Goal: Task Accomplishment & Management: Complete application form

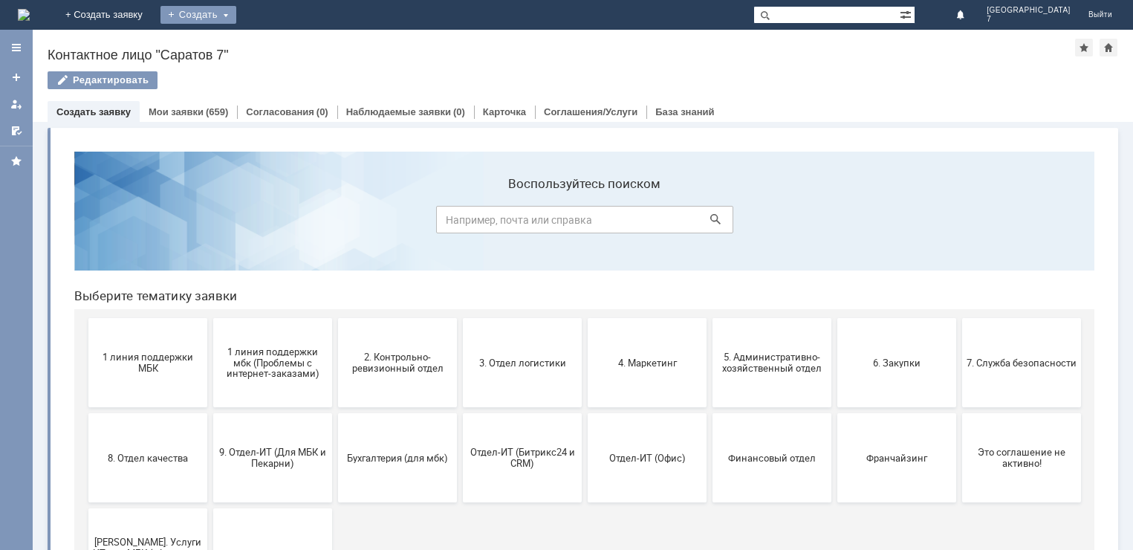
click at [236, 14] on div "Создать" at bounding box center [198, 15] width 76 height 18
click at [276, 45] on link "Заявка" at bounding box center [219, 45] width 113 height 18
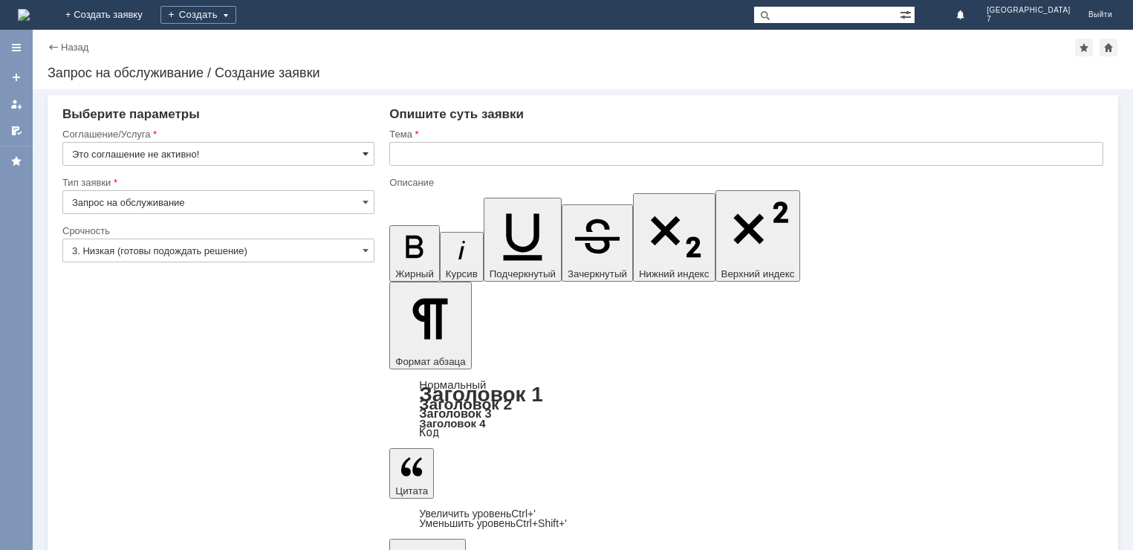
click at [365, 153] on span at bounding box center [365, 154] width 6 height 12
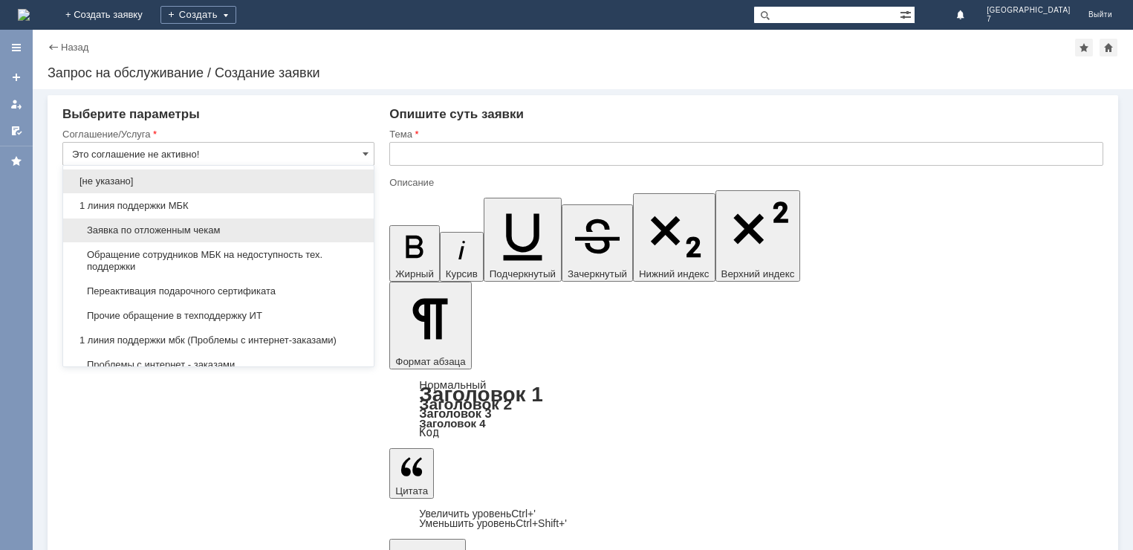
click at [152, 230] on span "Заявка по отложенным чекам" at bounding box center [218, 230] width 293 height 12
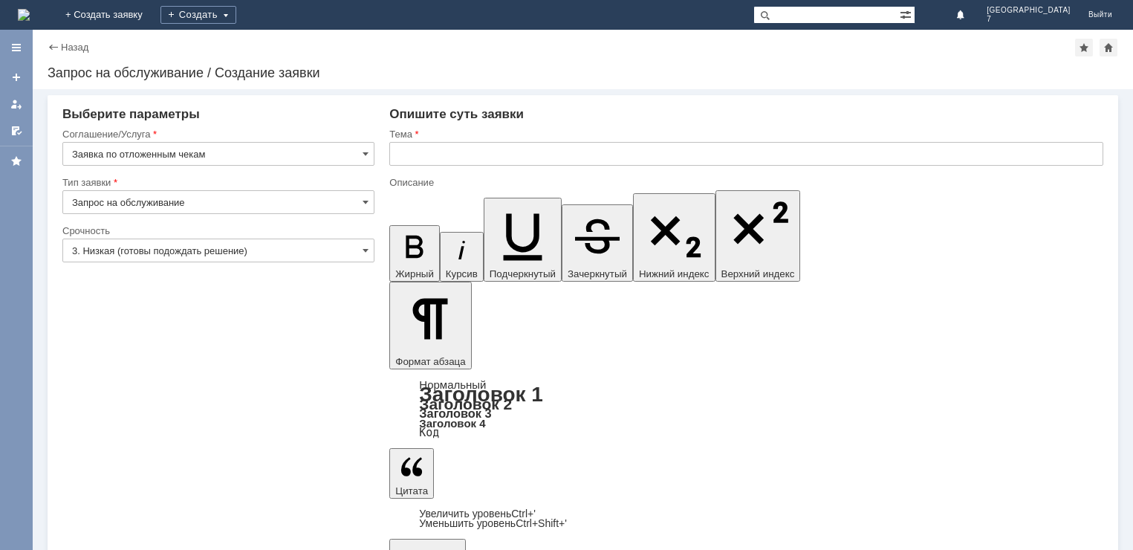
type input "Заявка по отложенным чекам"
click at [368, 199] on span at bounding box center [365, 202] width 6 height 12
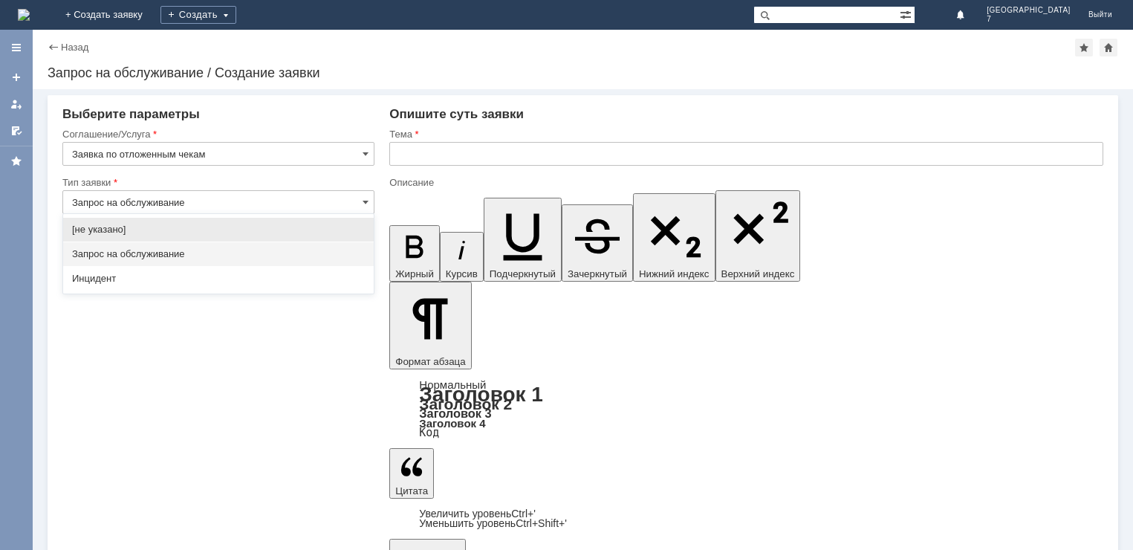
click at [160, 253] on span "Запрос на обслуживание" at bounding box center [218, 254] width 293 height 12
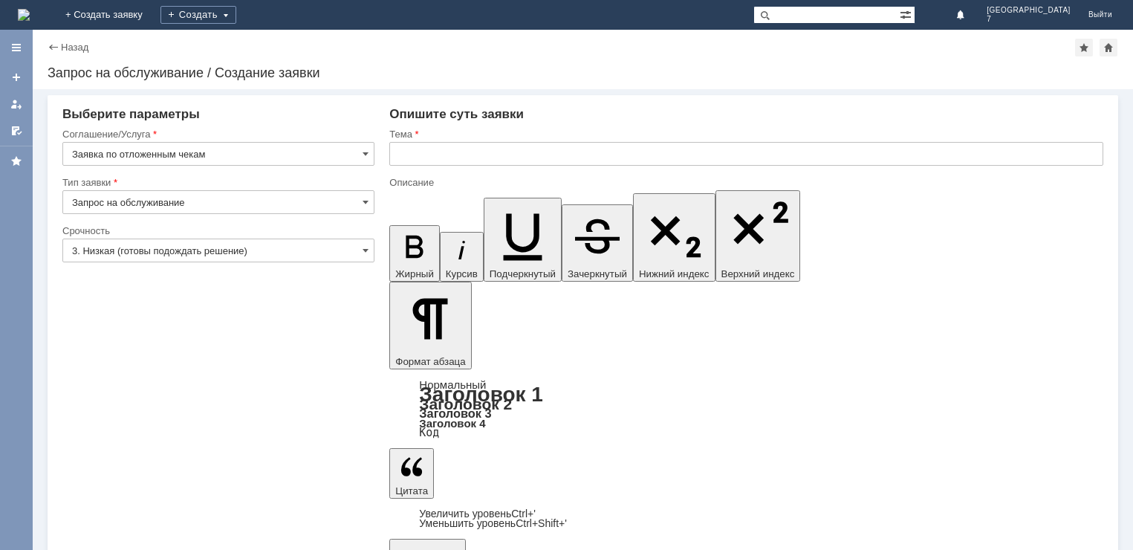
type input "Запрос на обслуживание"
click at [367, 247] on span at bounding box center [365, 250] width 6 height 12
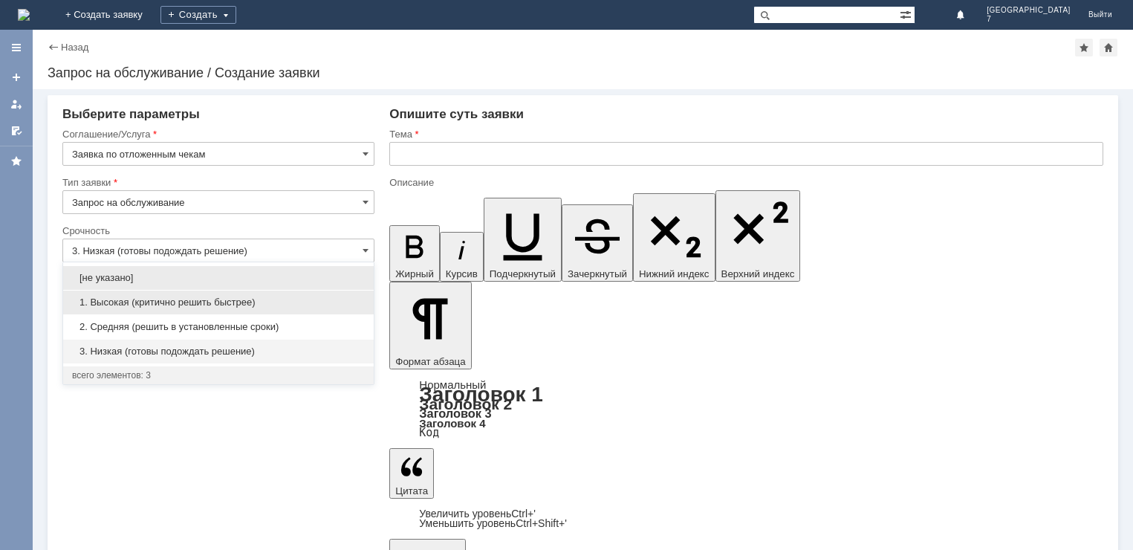
click at [143, 301] on span "1. Высокая (критично решить быстрее)" at bounding box center [218, 302] width 293 height 12
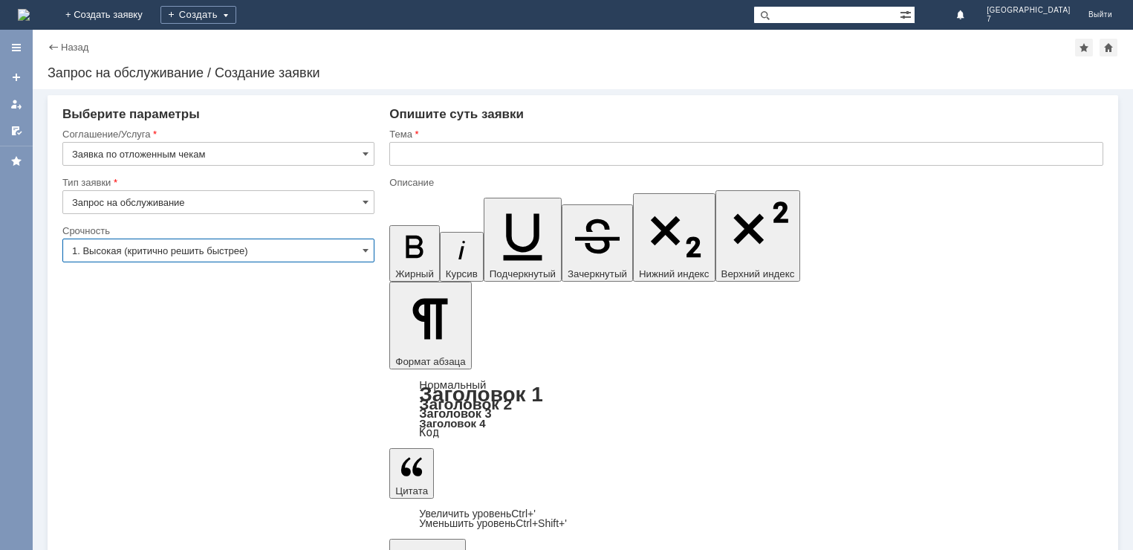
type input "1. Высокая (критично решить быстрее)"
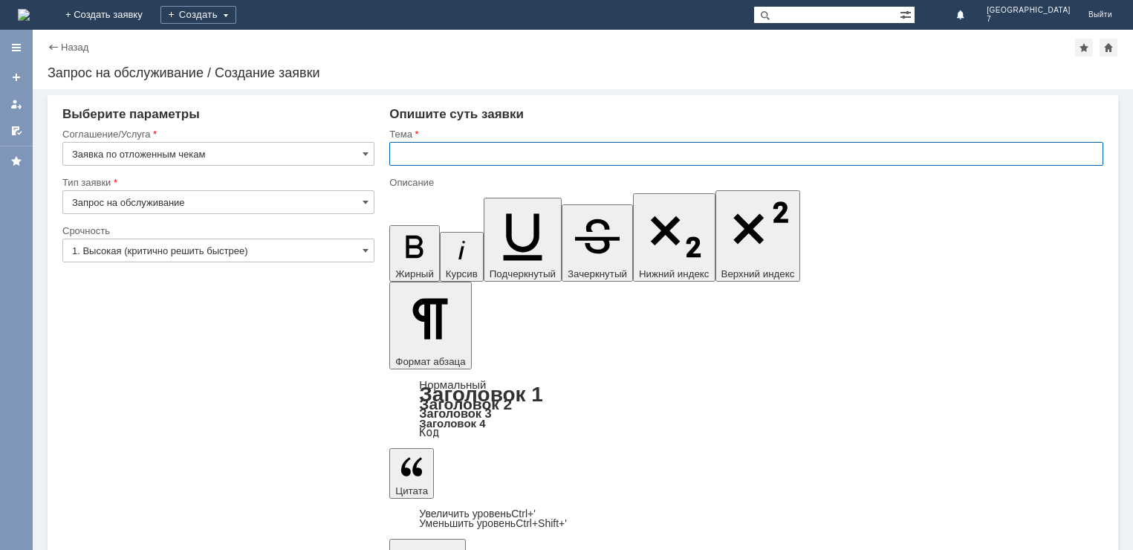
click at [413, 158] on input "text" at bounding box center [746, 154] width 714 height 24
type input "мбк Саратов 7 отложенные чеки"
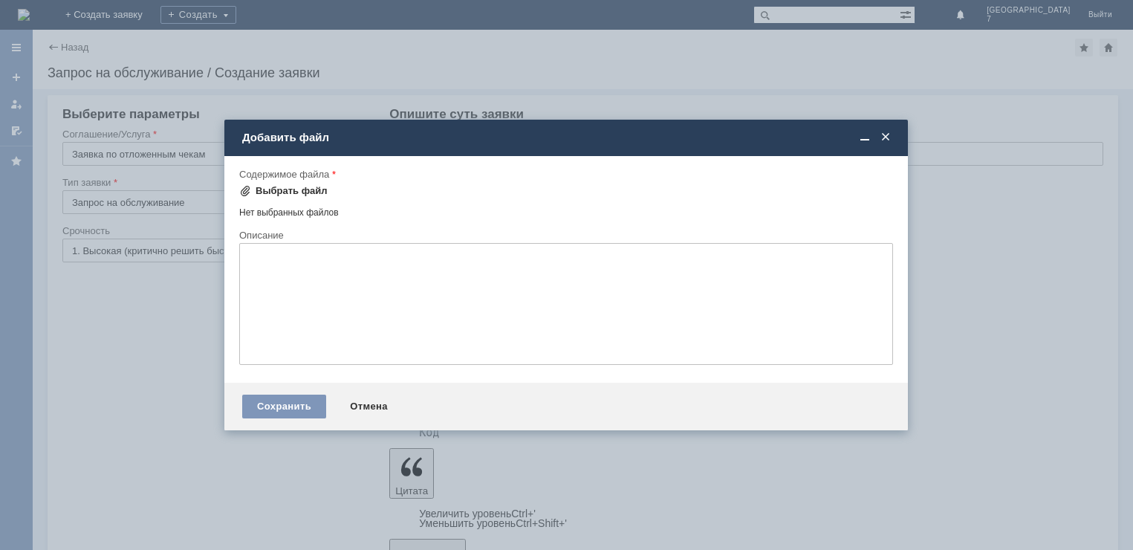
click at [291, 189] on div "Выбрать файл" at bounding box center [292, 191] width 72 height 12
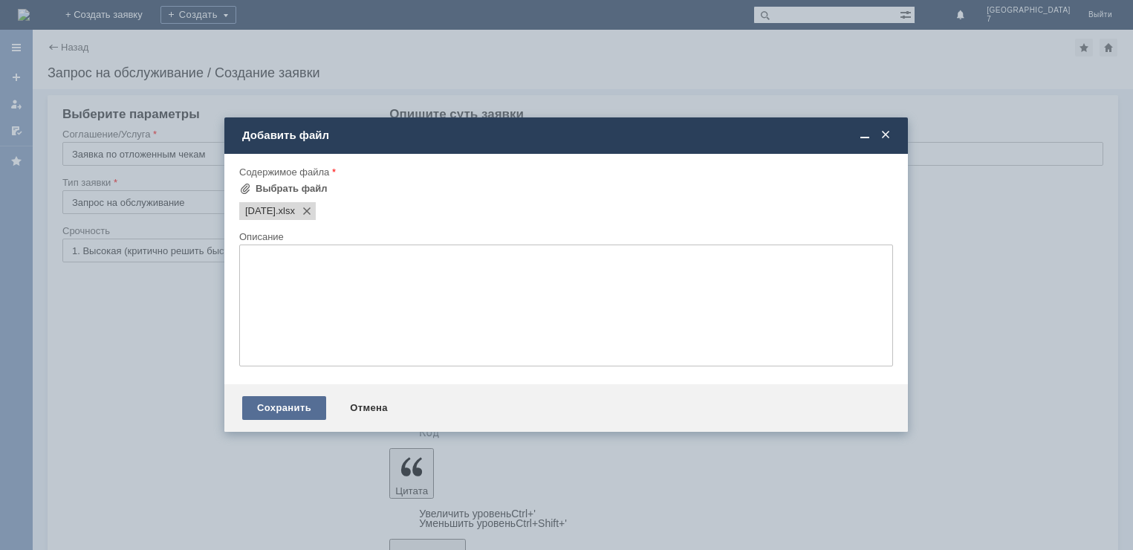
click at [302, 406] on div "Сохранить" at bounding box center [284, 408] width 84 height 24
